Goal: Information Seeking & Learning: Find specific fact

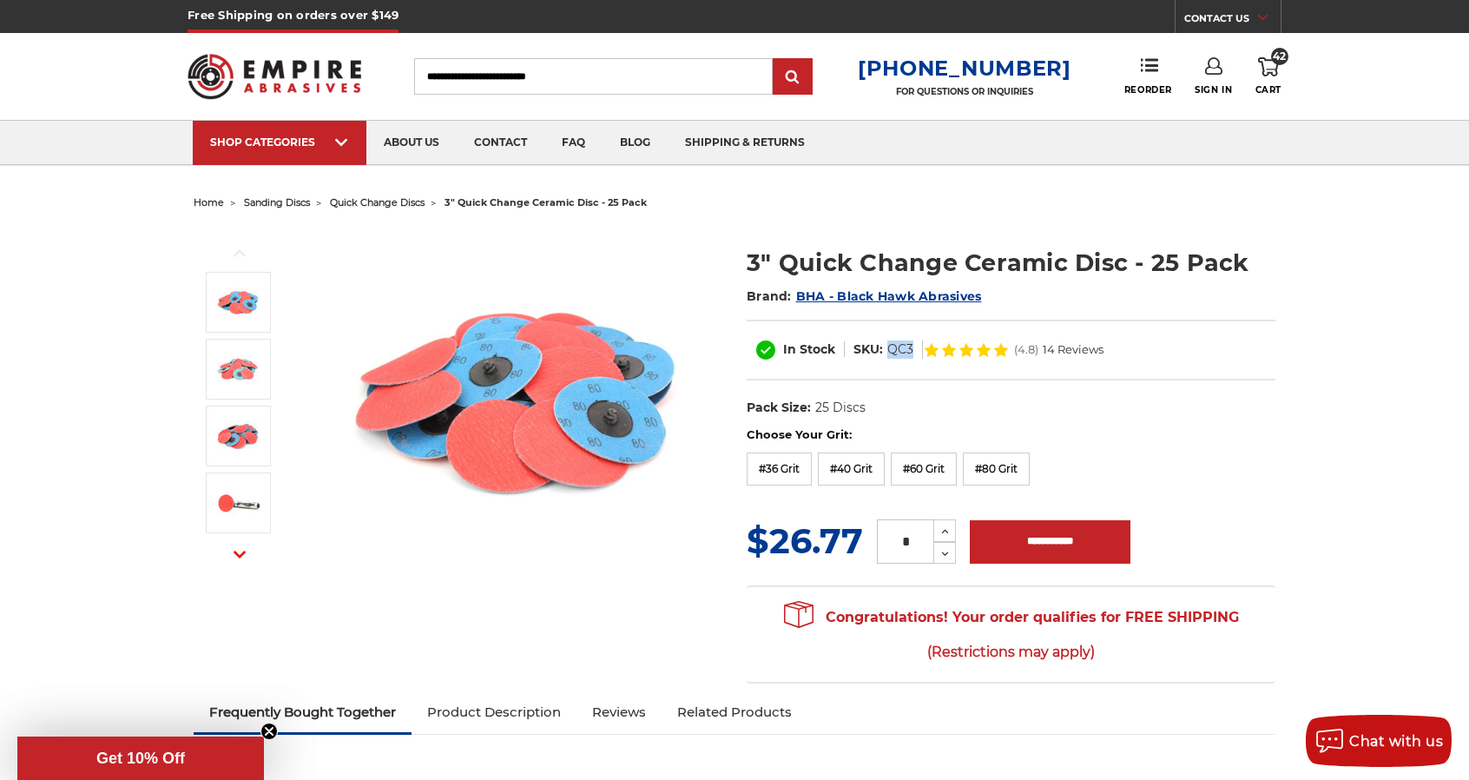
drag, startPoint x: 915, startPoint y: 346, endPoint x: 889, endPoint y: 348, distance: 26.2
click at [889, 348] on dl "SKU: QC3" at bounding box center [884, 349] width 78 height 18
copy dd "QC3"
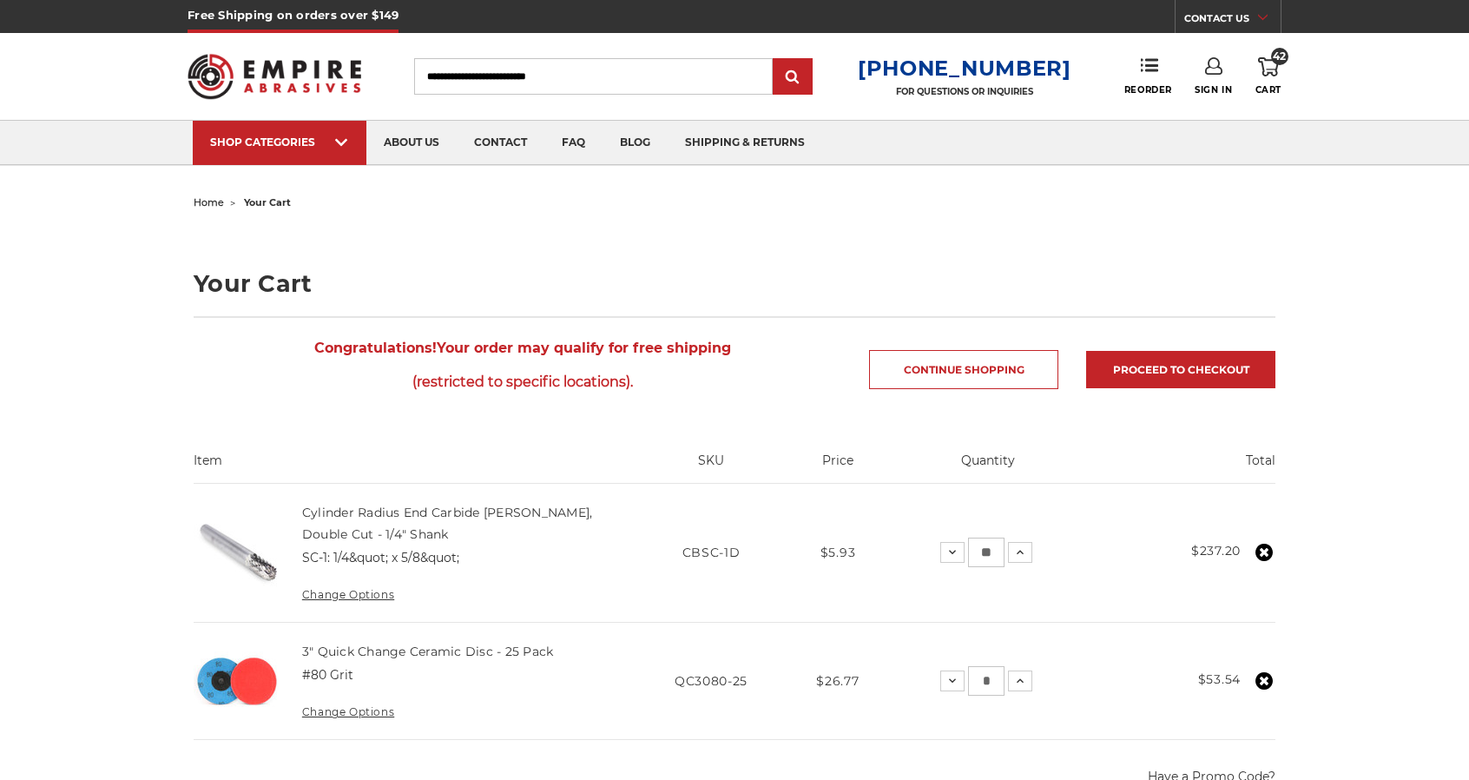
click at [348, 503] on h4 "Cylinder Radius End Carbide Burr, Double Cut - 1/4" Shank" at bounding box center [457, 523] width 311 height 43
click at [344, 513] on link "Cylinder Radius End Carbide Burr, Double Cut - 1/4" Shank" at bounding box center [447, 523] width 291 height 36
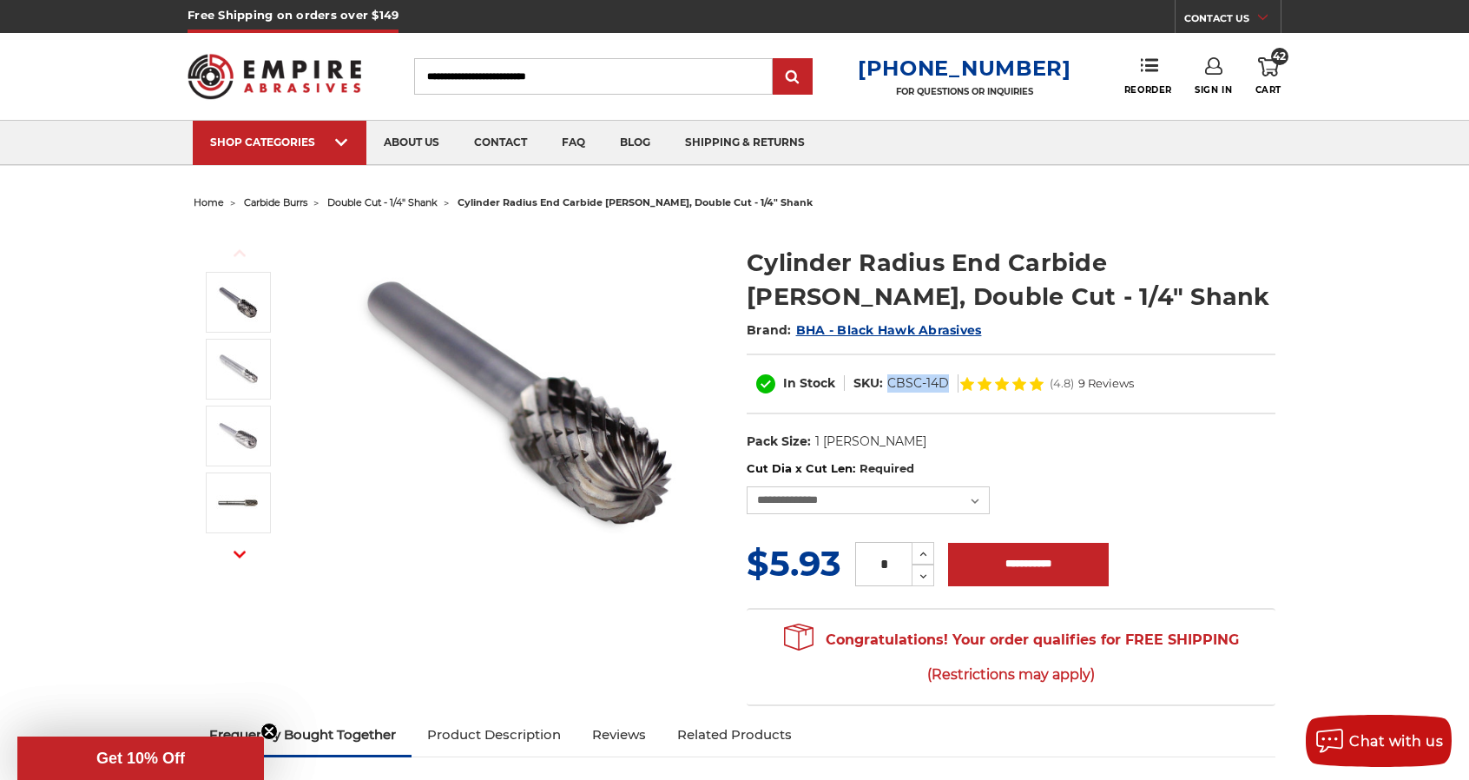
drag, startPoint x: 947, startPoint y: 383, endPoint x: 887, endPoint y: 390, distance: 59.5
click at [887, 390] on dd "CBSC-14D" at bounding box center [918, 383] width 62 height 18
copy dd "CBSC-14D"
